Goal: Navigation & Orientation: Browse casually

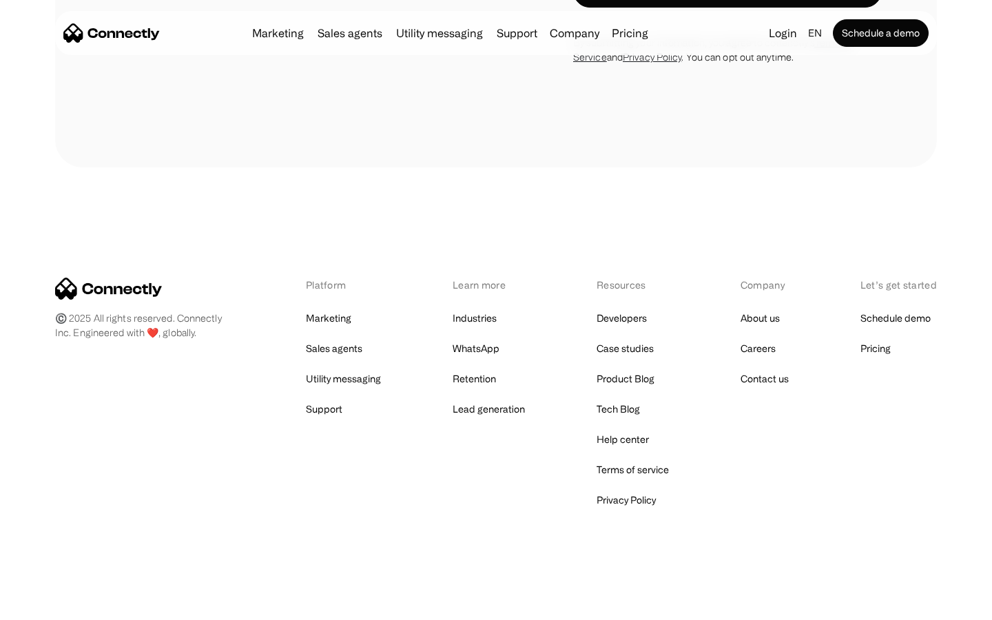
scroll to position [4208, 0]
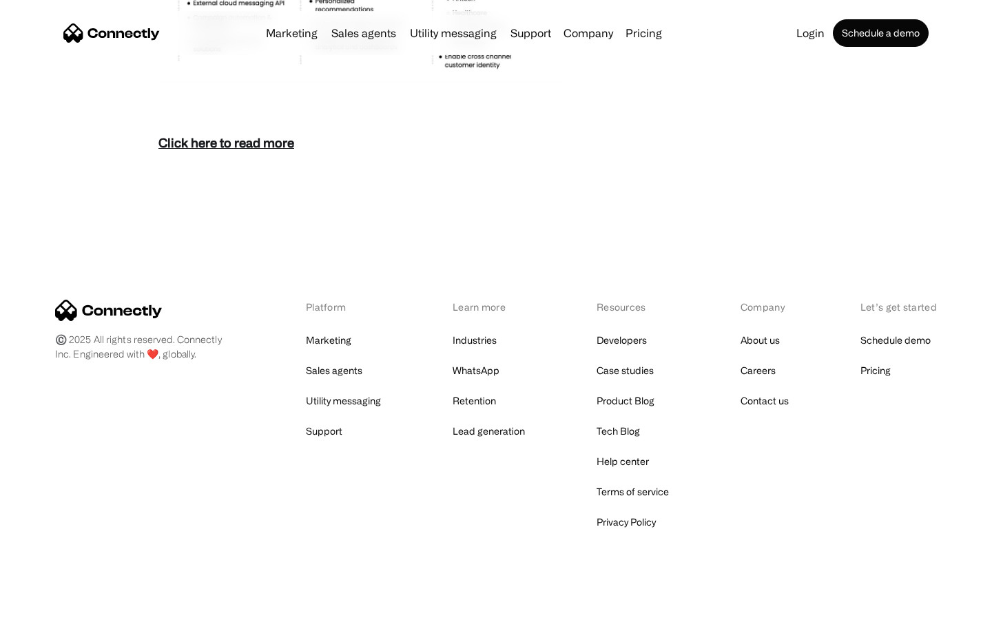
scroll to position [5974, 0]
